Goal: Task Accomplishment & Management: Use online tool/utility

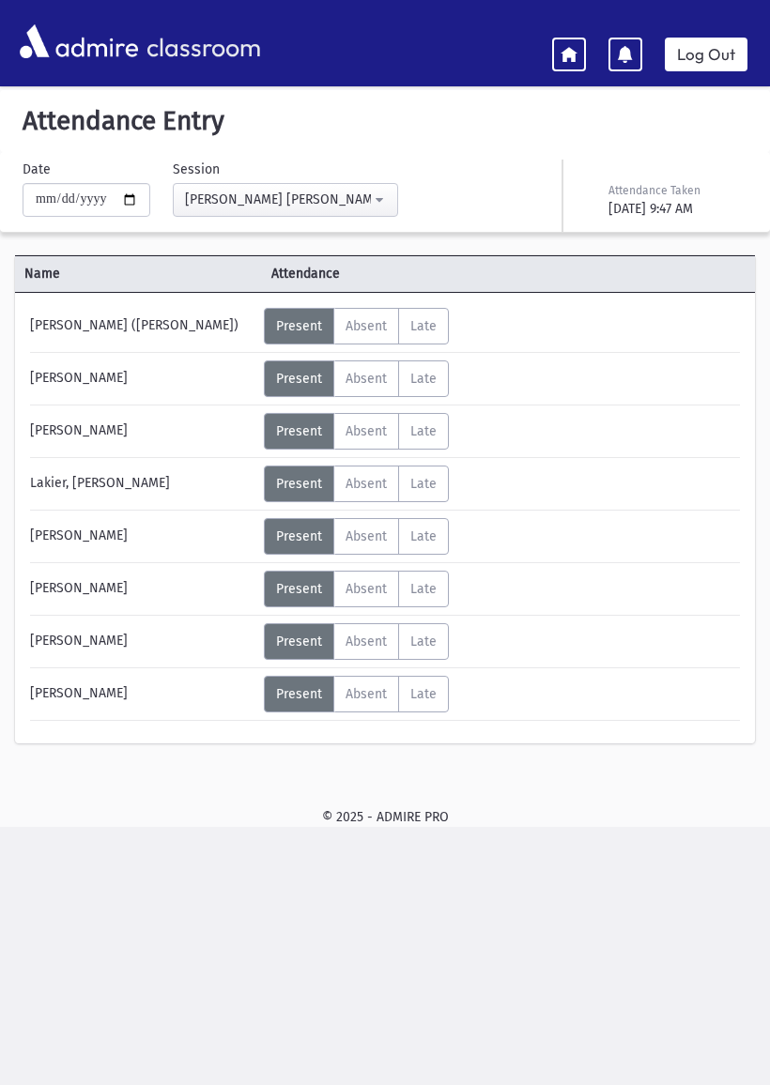
click at [132, 422] on div "[PERSON_NAME]" at bounding box center [142, 431] width 243 height 37
click at [129, 469] on div "Lakier, [PERSON_NAME]" at bounding box center [142, 484] width 243 height 37
click at [110, 561] on div "[PERSON_NAME] ([PERSON_NAME]) Status Unexcused Admin: Present P Absent A L" at bounding box center [385, 514] width 710 height 413
click at [152, 620] on div "[PERSON_NAME] ([PERSON_NAME]) Status Unexcused Admin: Present P Absent A L" at bounding box center [385, 514] width 710 height 413
click at [113, 202] on input "**********" at bounding box center [87, 200] width 128 height 34
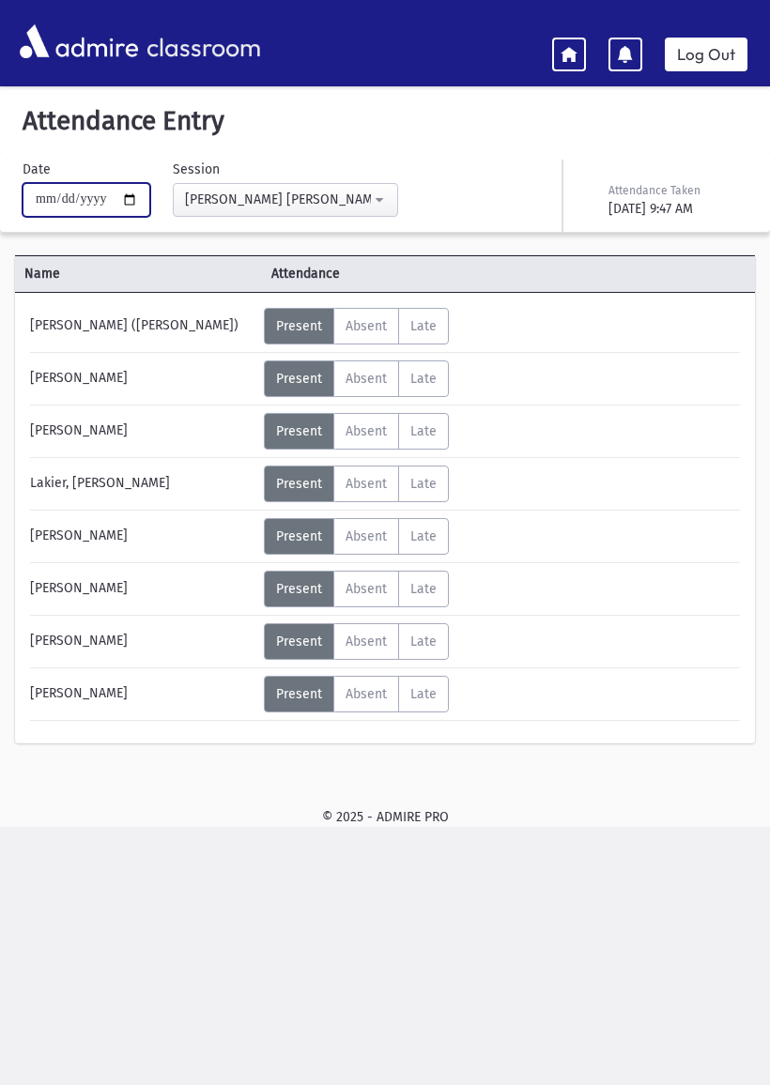
type input "**********"
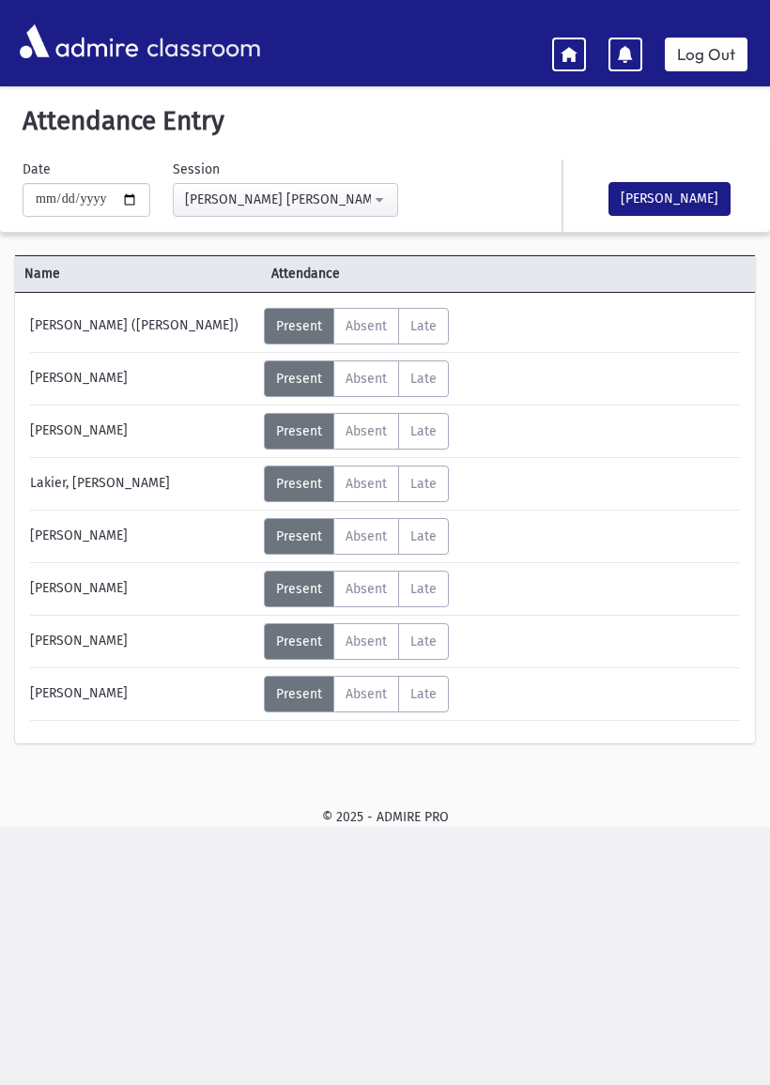
click at [687, 199] on button "[PERSON_NAME]" at bounding box center [669, 199] width 122 height 34
click at [564, 51] on icon at bounding box center [569, 53] width 17 height 17
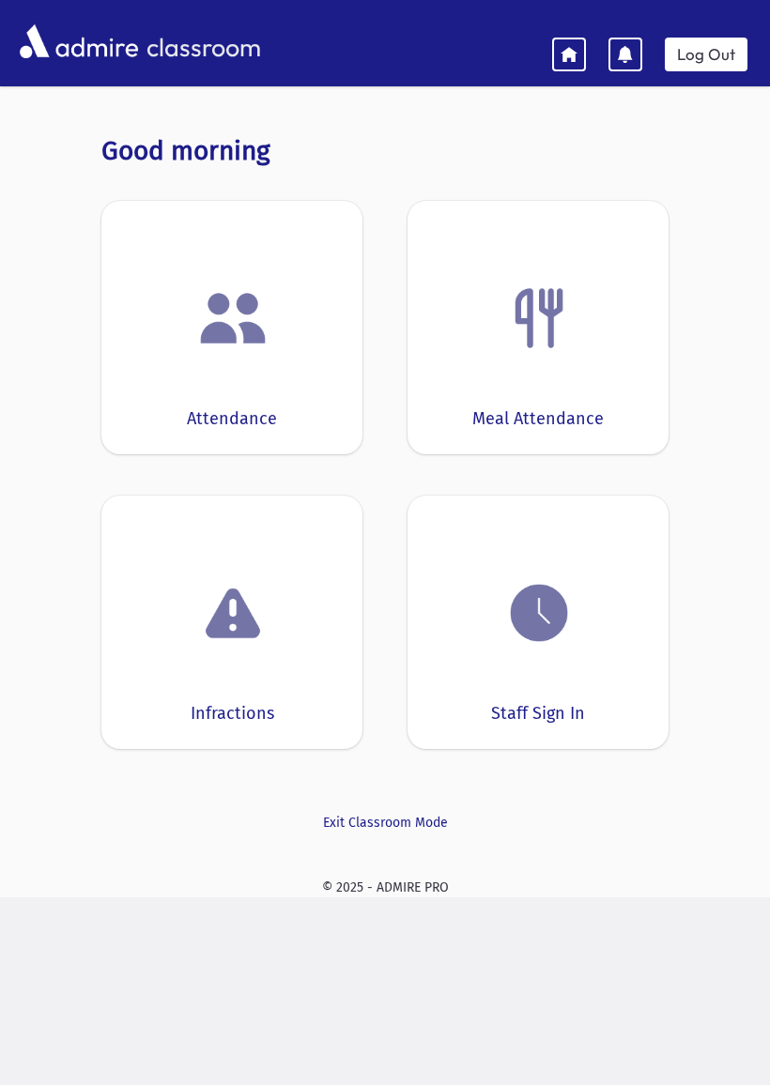
click at [558, 641] on img at bounding box center [538, 612] width 71 height 71
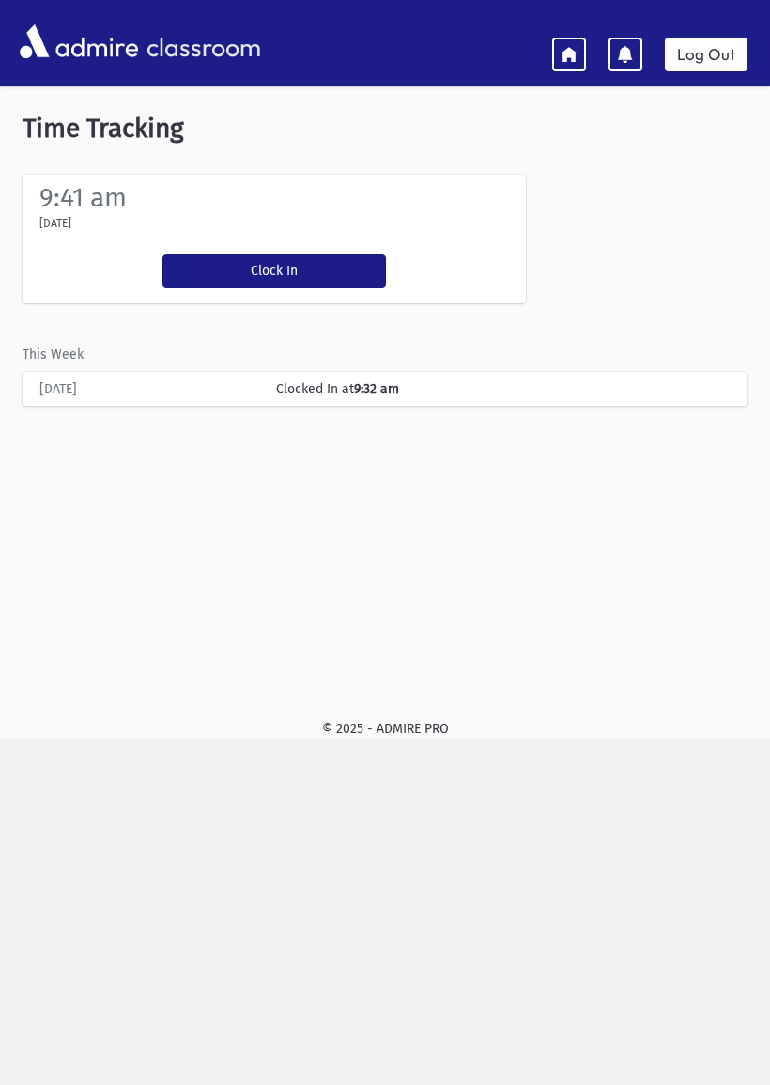
click at [285, 262] on button "Clock In" at bounding box center [273, 271] width 223 height 34
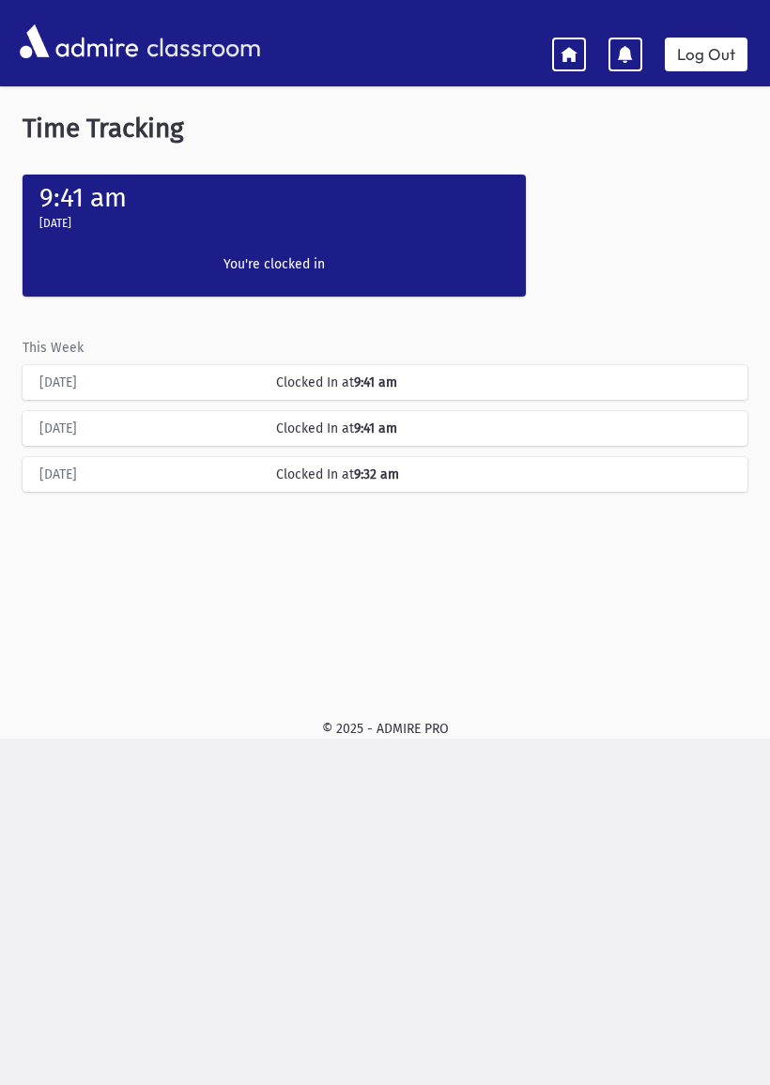
click at [571, 51] on icon at bounding box center [569, 53] width 17 height 17
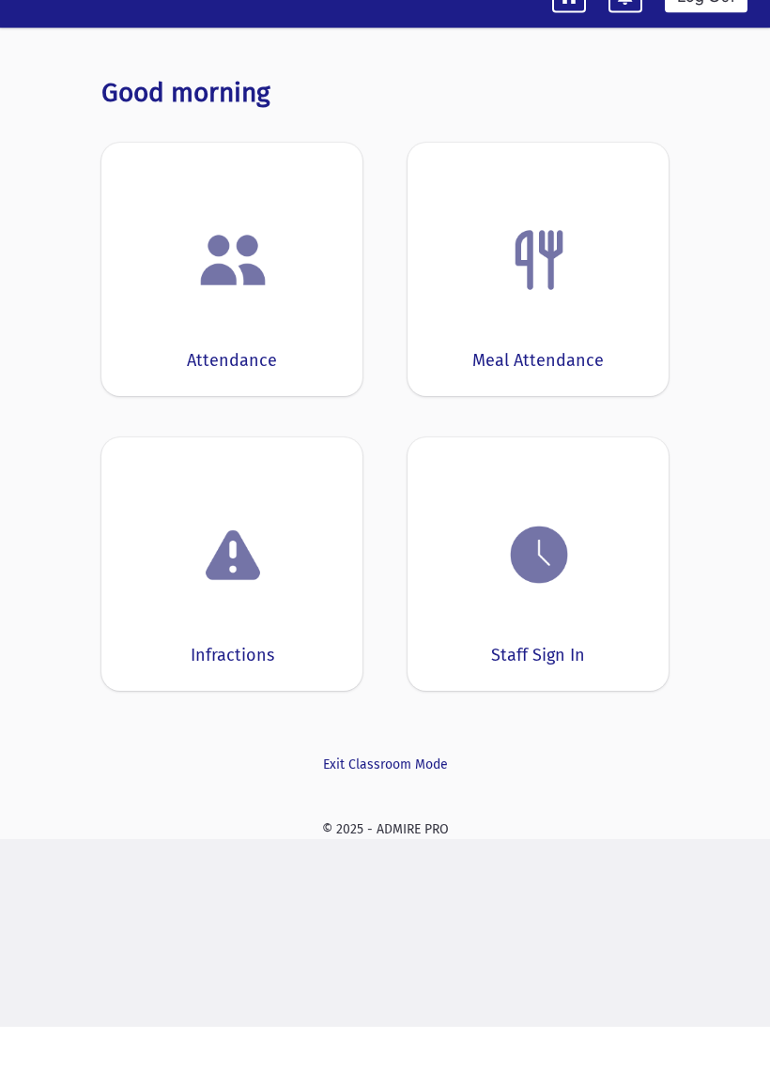
scroll to position [38, 0]
